Goal: Information Seeking & Learning: Compare options

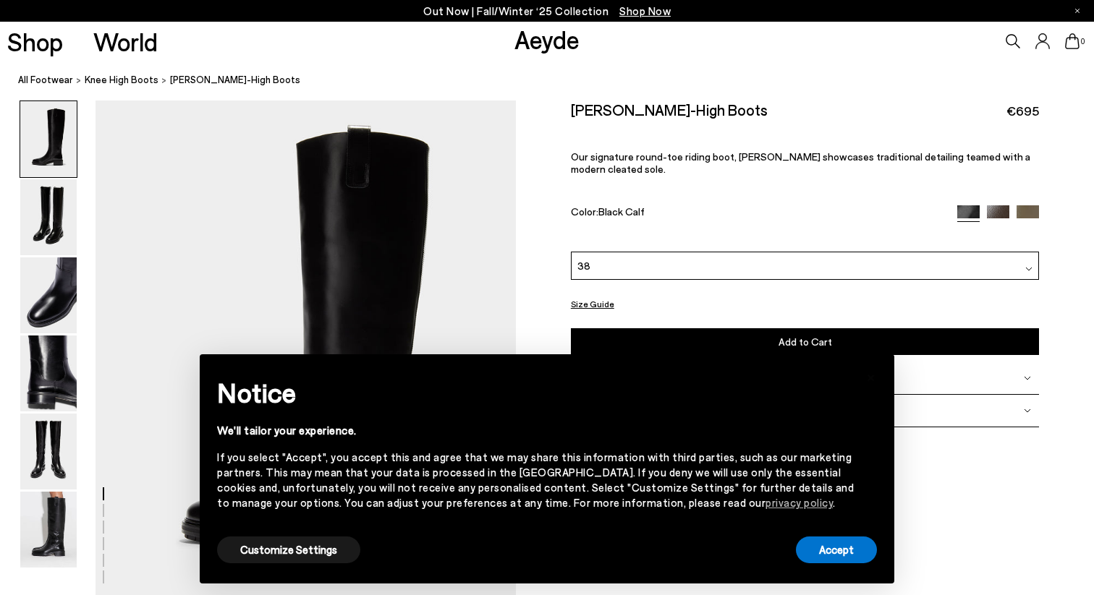
click at [999, 205] on img at bounding box center [998, 216] width 22 height 22
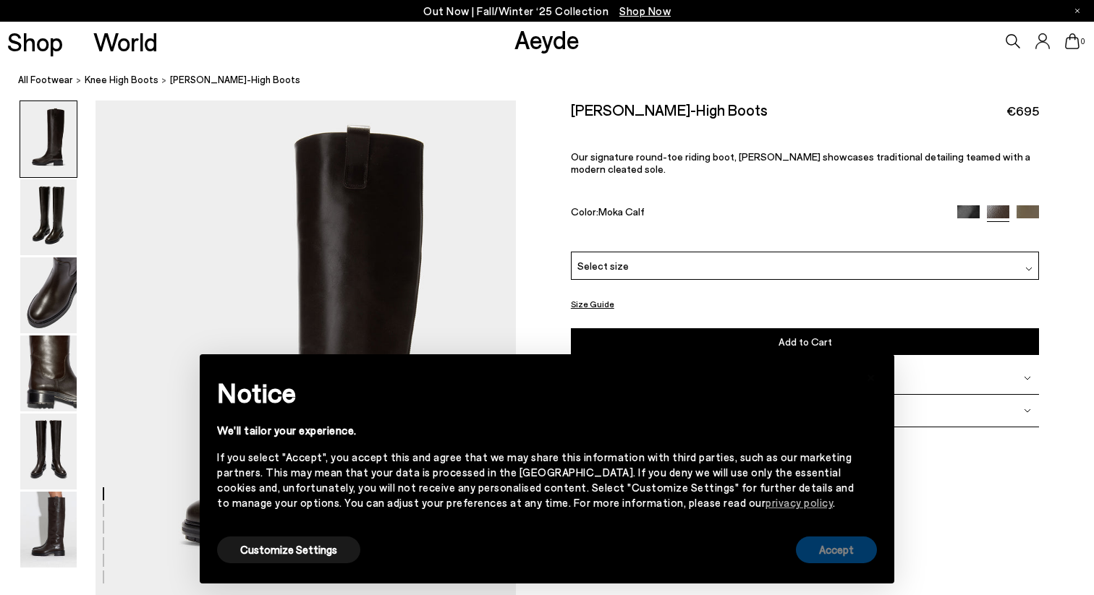
click at [843, 556] on button "Accept" at bounding box center [836, 550] width 81 height 27
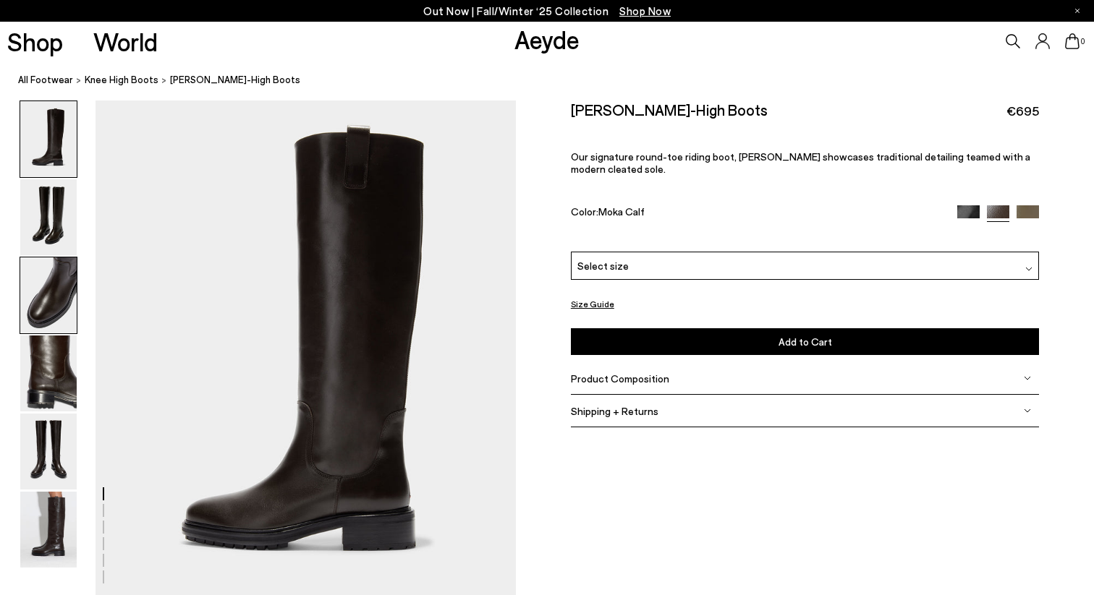
click at [30, 288] on img at bounding box center [48, 295] width 56 height 76
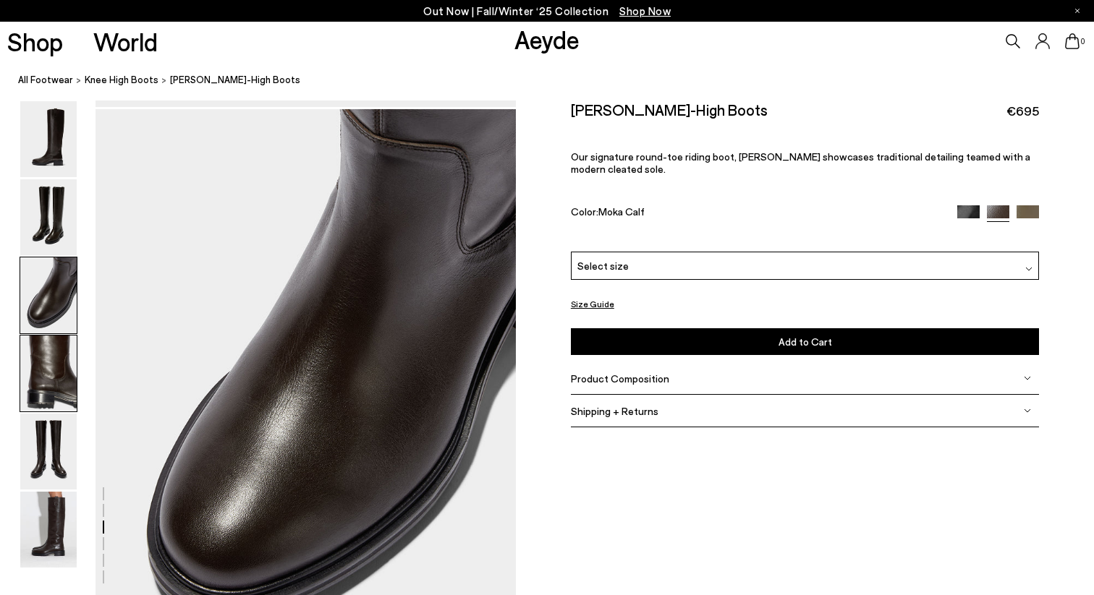
scroll to position [1061, 0]
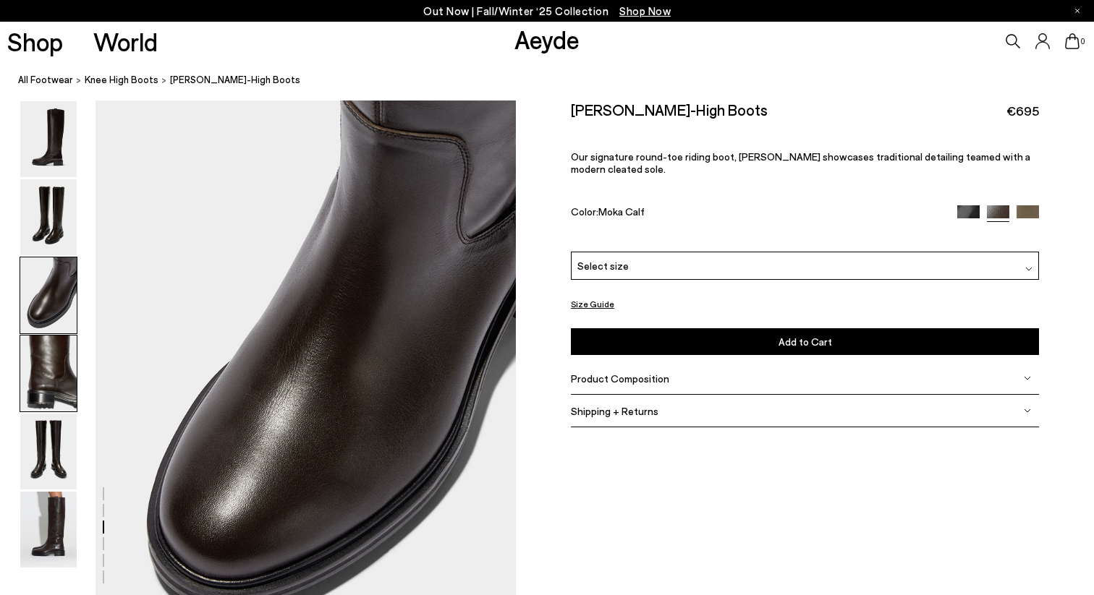
click at [56, 404] on img at bounding box center [48, 374] width 56 height 76
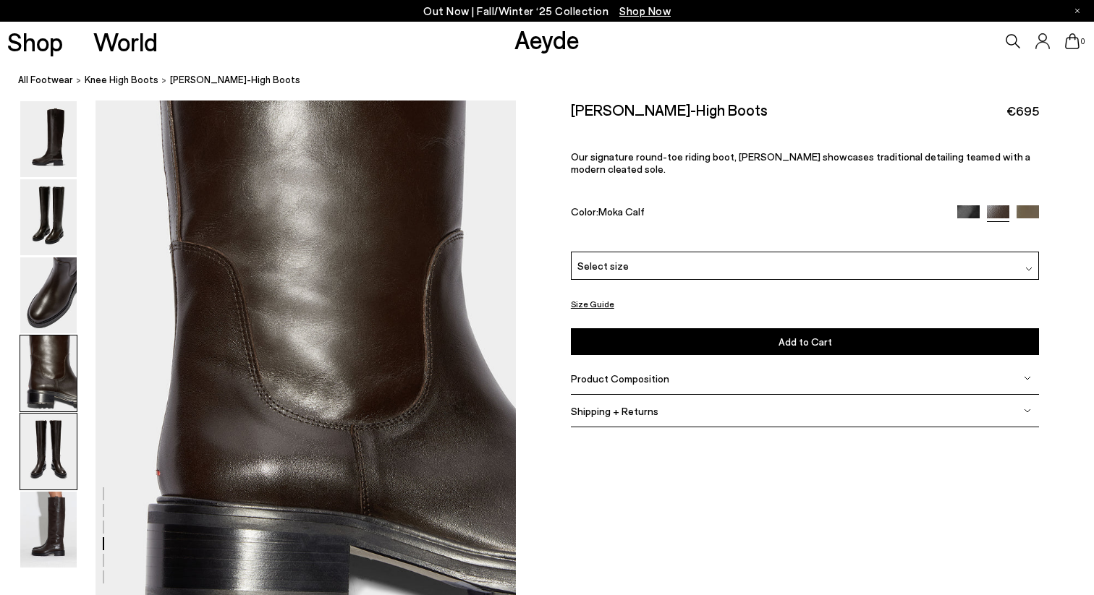
click at [51, 453] on img at bounding box center [48, 452] width 56 height 76
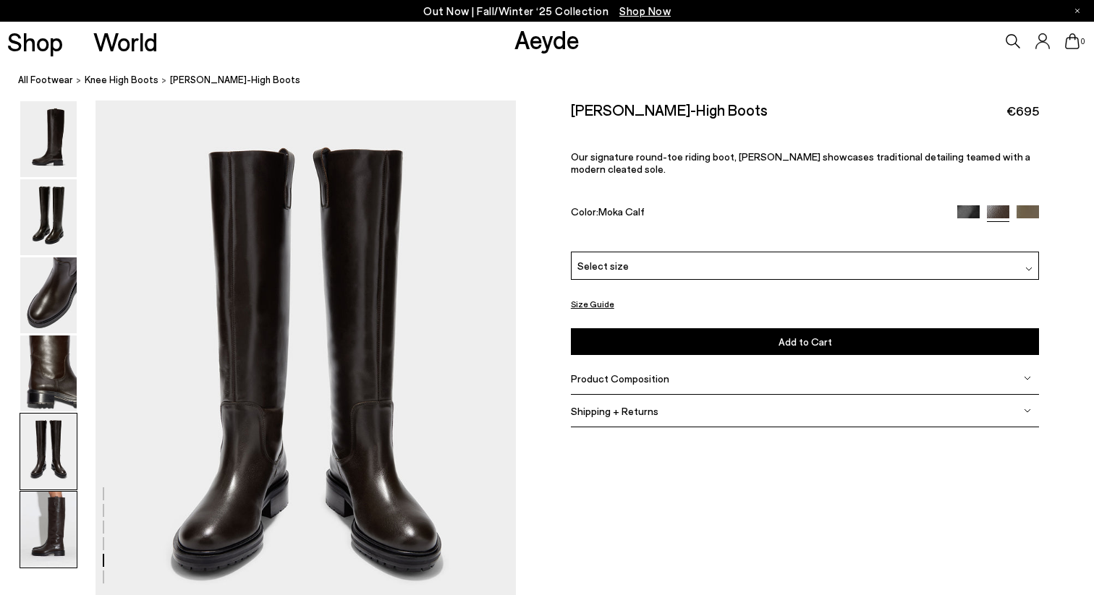
click at [51, 505] on img at bounding box center [48, 530] width 56 height 76
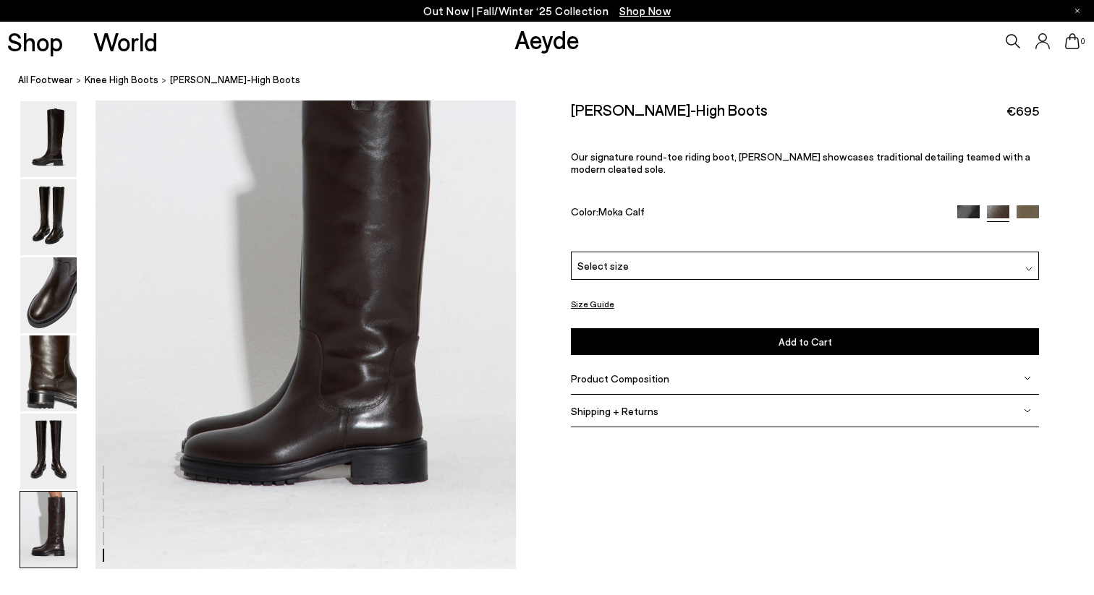
scroll to position [2848, 0]
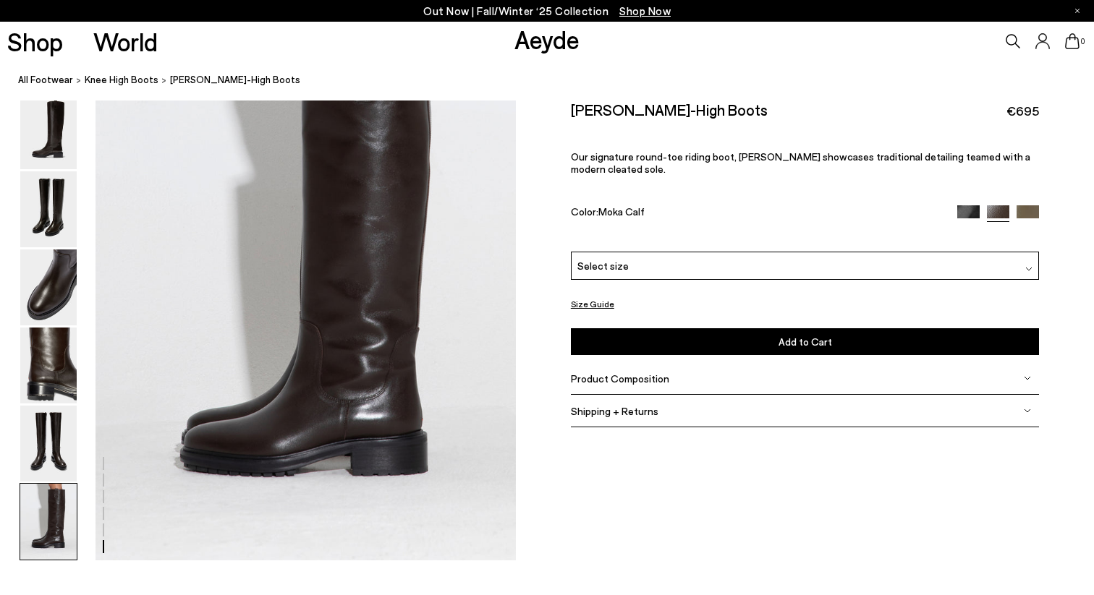
click at [1026, 213] on img at bounding box center [1027, 216] width 22 height 22
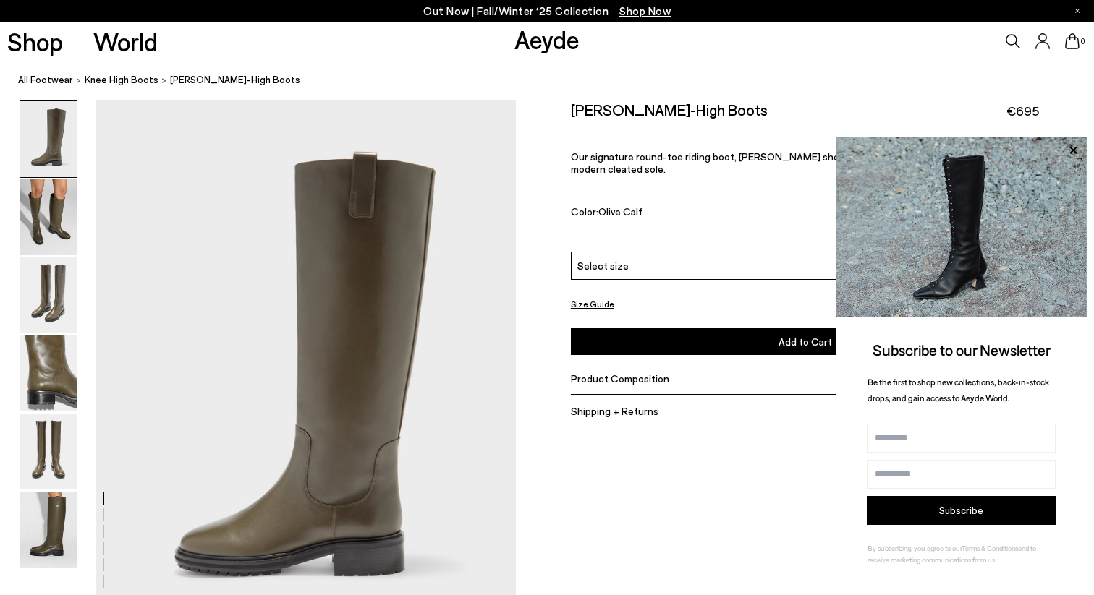
click at [536, 39] on link "Aeyde" at bounding box center [546, 39] width 65 height 30
